Goal: Task Accomplishment & Management: Manage account settings

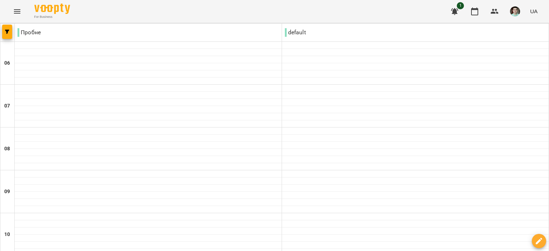
scroll to position [536, 0]
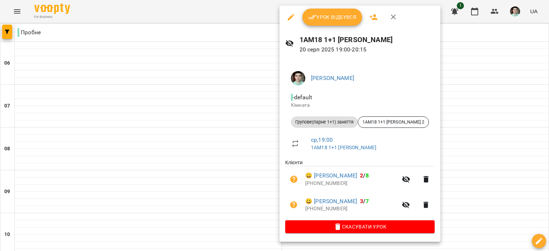
click at [326, 21] on span "Урок відбувся" at bounding box center [332, 17] width 49 height 9
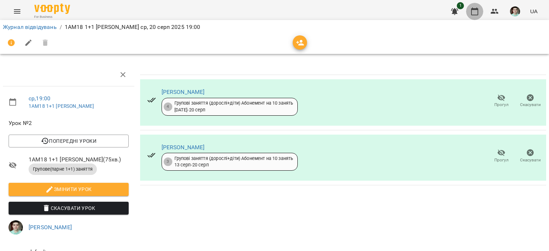
click at [478, 15] on icon "button" at bounding box center [475, 11] width 9 height 9
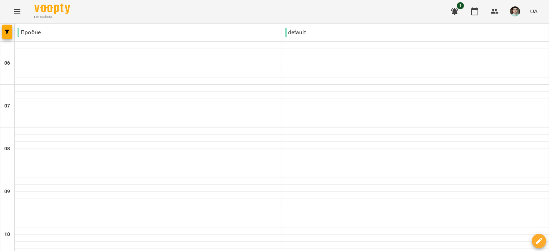
scroll to position [501, 0]
